Goal: Information Seeking & Learning: Find specific fact

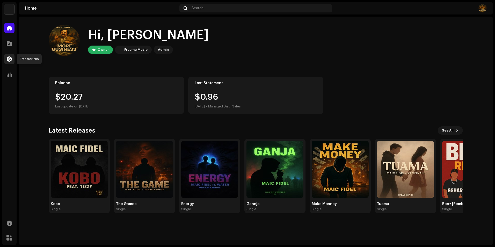
click at [11, 60] on span at bounding box center [9, 59] width 5 height 4
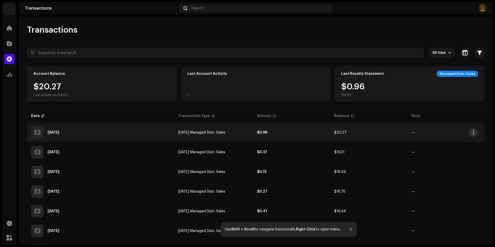
click at [475, 134] on span "button" at bounding box center [473, 132] width 4 height 4
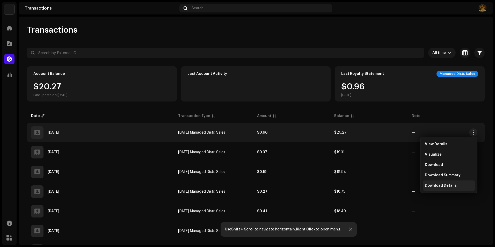
click at [454, 183] on span "Download Details" at bounding box center [441, 185] width 32 height 4
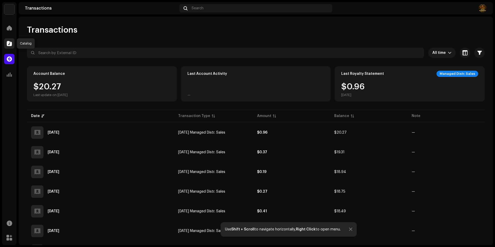
click at [11, 45] on span at bounding box center [9, 43] width 5 height 4
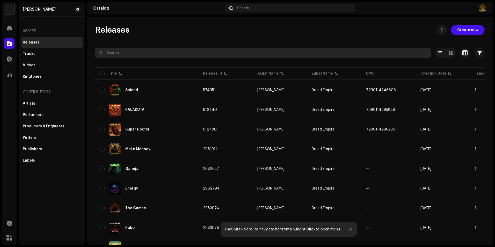
click at [114, 49] on input "text" at bounding box center [262, 53] width 335 height 10
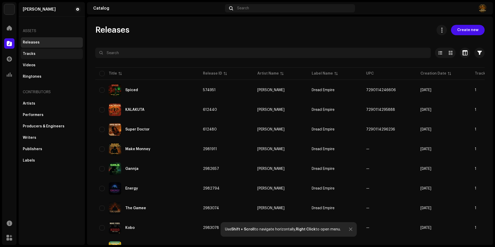
click at [25, 53] on div "Tracks" at bounding box center [29, 54] width 13 height 4
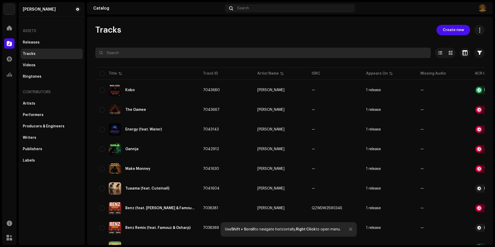
click at [117, 53] on input "text" at bounding box center [262, 53] width 335 height 10
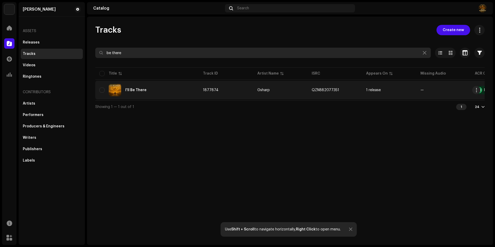
type input "be there"
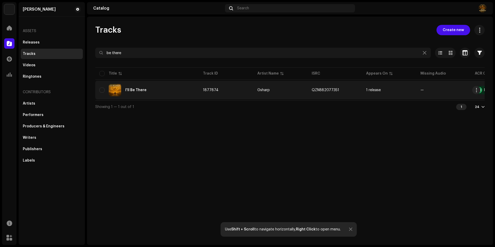
click at [159, 92] on div "I'll Be There" at bounding box center [146, 90] width 95 height 12
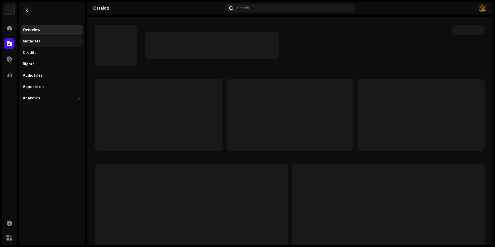
click at [49, 39] on div "Metadata" at bounding box center [52, 41] width 62 height 10
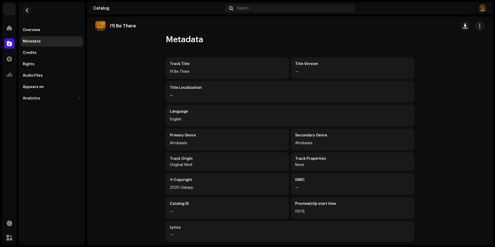
scroll to position [14, 0]
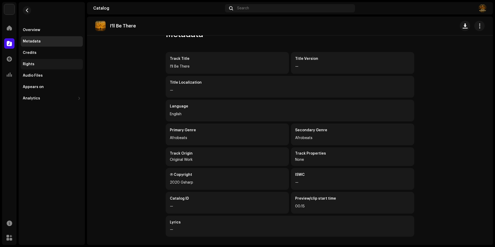
click at [43, 63] on div "Rights" at bounding box center [52, 64] width 58 height 4
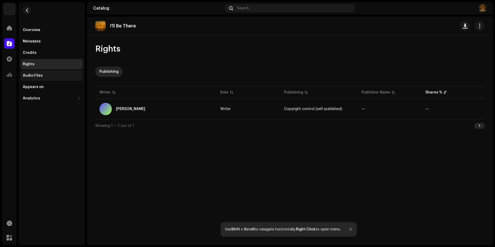
click at [47, 75] on div "Audio Files" at bounding box center [52, 75] width 58 height 4
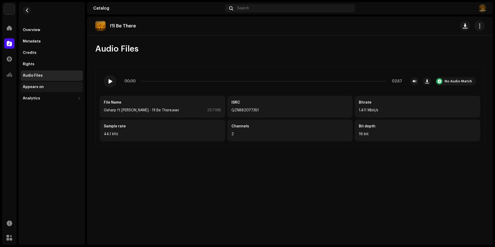
click at [54, 88] on div "Appears on" at bounding box center [52, 87] width 58 height 4
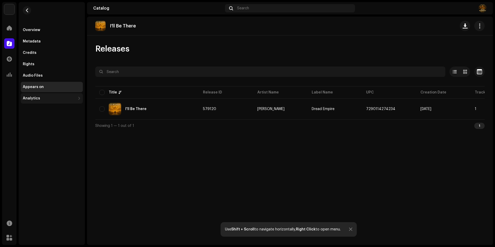
click at [77, 98] on div "Analytics" at bounding box center [52, 98] width 62 height 10
click at [70, 106] on div "Consumption" at bounding box center [52, 110] width 62 height 10
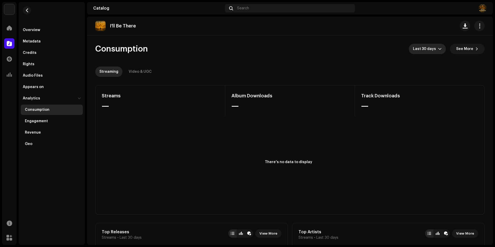
click at [435, 50] on span "Last 30 days" at bounding box center [425, 49] width 25 height 10
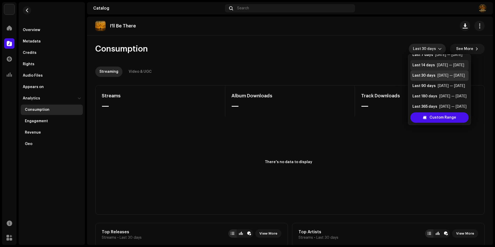
scroll to position [10, 0]
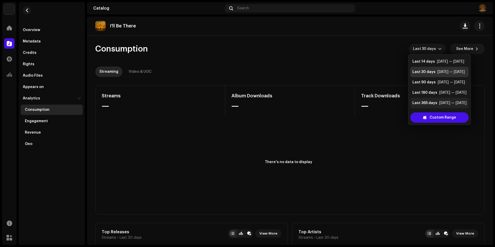
click at [435, 102] on div "Last 365 days" at bounding box center [424, 102] width 25 height 5
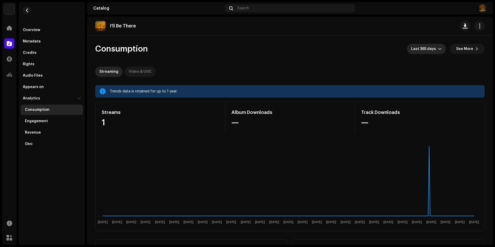
click at [137, 68] on div "Video & UGC" at bounding box center [140, 72] width 23 height 10
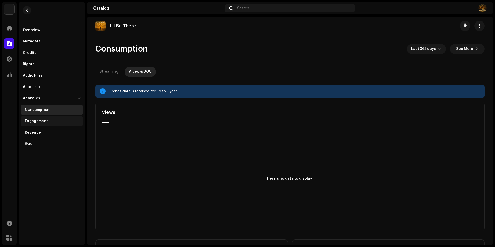
click at [56, 121] on div "Engagement" at bounding box center [53, 121] width 56 height 4
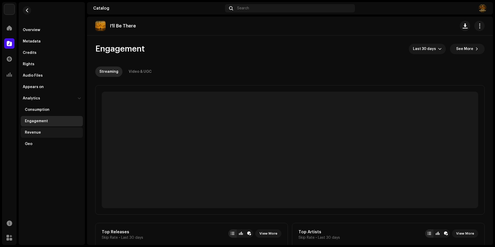
click at [50, 129] on div "Revenue" at bounding box center [52, 132] width 62 height 10
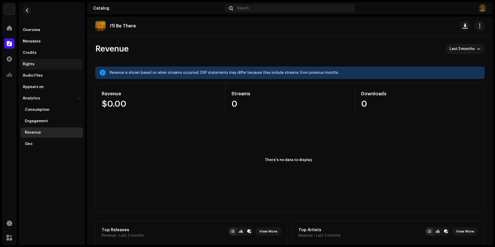
click at [40, 67] on div "Rights" at bounding box center [52, 64] width 62 height 10
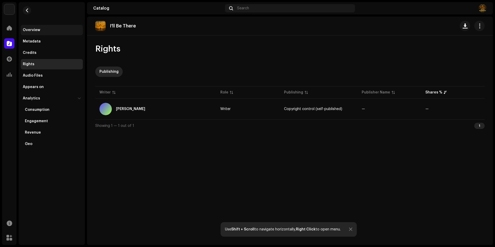
click at [46, 32] on div "Overview" at bounding box center [52, 30] width 62 height 10
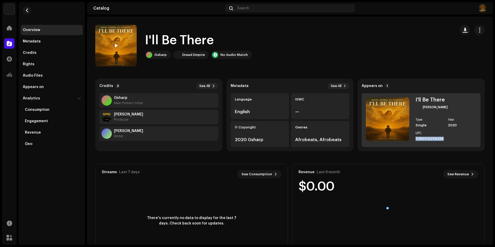
drag, startPoint x: 444, startPoint y: 138, endPoint x: 414, endPoint y: 140, distance: 29.8
click at [415, 140] on div "Type Single Year [DATE] UPC 7290114274234" at bounding box center [445, 129] width 61 height 23
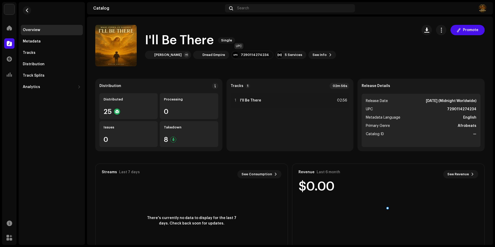
click at [247, 55] on div "7290114274234" at bounding box center [255, 55] width 28 height 4
click at [232, 54] on div at bounding box center [235, 55] width 6 height 6
drag, startPoint x: 444, startPoint y: 107, endPoint x: 474, endPoint y: 112, distance: 29.8
click at [474, 112] on ul "Release Date [DATE] (Midnight Worldwide) UPC 7290114274234 Metadata Language En…" at bounding box center [420, 120] width 119 height 53
drag, startPoint x: 474, startPoint y: 112, endPoint x: 467, endPoint y: 110, distance: 6.5
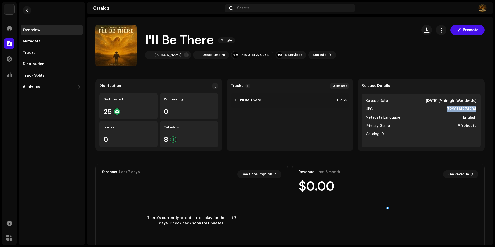
copy strong "7290114274234"
click at [27, 7] on button "button" at bounding box center [27, 10] width 8 height 8
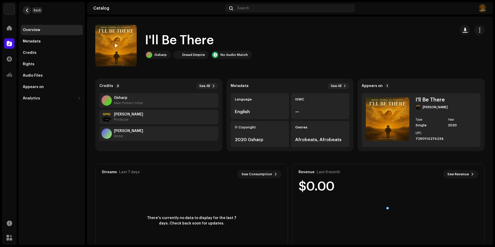
click at [25, 11] on span "button" at bounding box center [27, 10] width 4 height 4
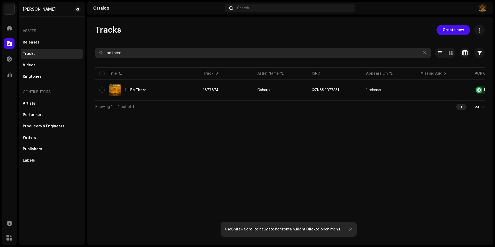
drag, startPoint x: 128, startPoint y: 56, endPoint x: 86, endPoint y: 59, distance: 41.5
click at [86, 59] on div "Maic [PERSON_NAME] Home Catalog Transactions Analytics Resources Marketplace [P…" at bounding box center [247, 123] width 495 height 247
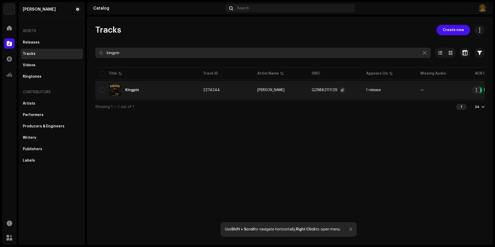
type input "kingpin"
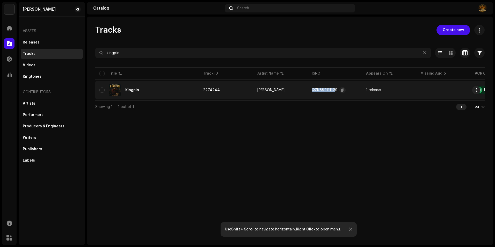
drag, startPoint x: 312, startPoint y: 90, endPoint x: 333, endPoint y: 93, distance: 21.9
click at [333, 93] on div "QZN882111129" at bounding box center [329, 90] width 34 height 10
drag, startPoint x: 333, startPoint y: 93, endPoint x: 341, endPoint y: 90, distance: 8.0
click at [341, 90] on span "button" at bounding box center [342, 90] width 3 height 4
copy div "QZN88211112"
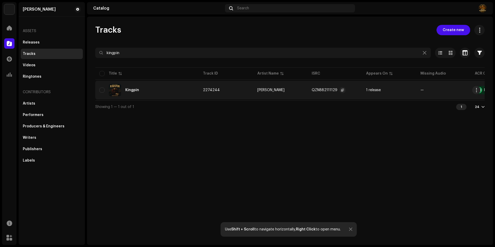
click at [130, 89] on div "Kingpin" at bounding box center [132, 90] width 14 height 4
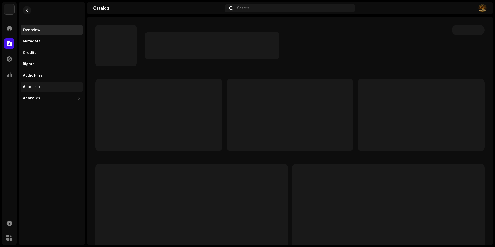
click at [34, 85] on div "Appears on" at bounding box center [33, 87] width 21 height 4
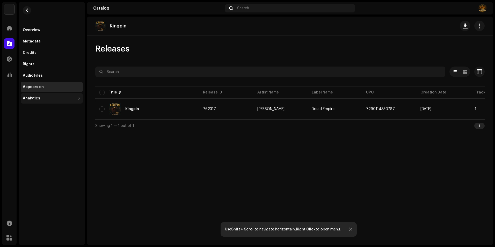
click at [36, 98] on div "Analytics" at bounding box center [31, 98] width 17 height 4
click at [43, 129] on div "Revenue" at bounding box center [52, 132] width 62 height 10
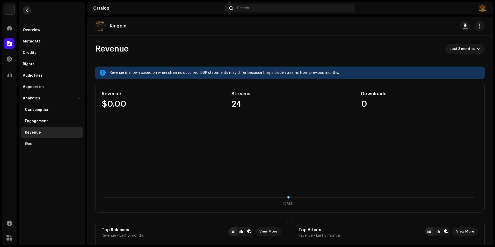
click at [24, 7] on button "button" at bounding box center [27, 10] width 8 height 8
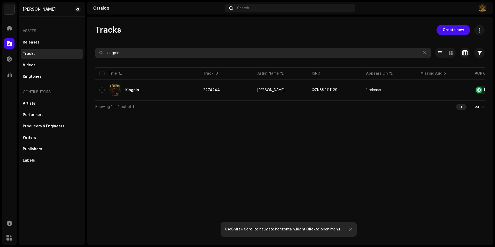
click at [117, 50] on input "kingpin" at bounding box center [262, 53] width 335 height 10
drag, startPoint x: 125, startPoint y: 50, endPoint x: 86, endPoint y: 54, distance: 39.0
click at [86, 54] on div "Maic [PERSON_NAME] Home Catalog Transactions Analytics Resources Marketplace [P…" at bounding box center [247, 123] width 495 height 247
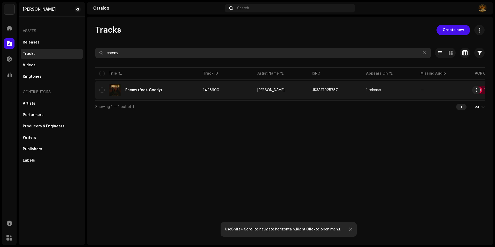
type input "enemy"
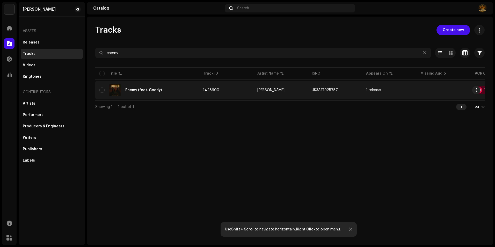
click at [149, 90] on div "Enemy (feat. Goody)" at bounding box center [143, 90] width 36 height 4
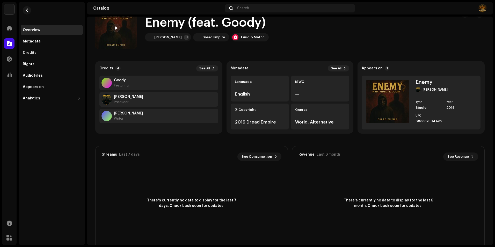
scroll to position [31, 0]
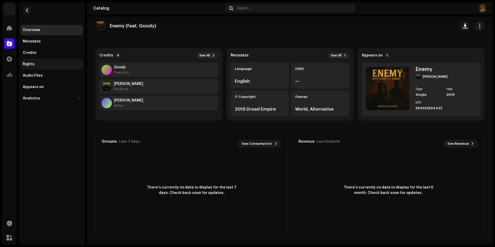
click at [32, 63] on div "Rights" at bounding box center [29, 64] width 12 height 4
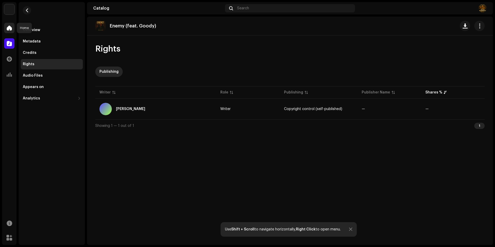
click at [11, 30] on span at bounding box center [9, 28] width 5 height 4
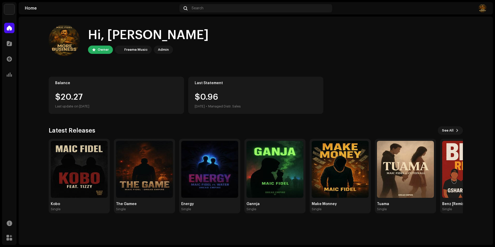
click at [11, 11] on img at bounding box center [9, 9] width 10 height 10
